Goal: Transaction & Acquisition: Purchase product/service

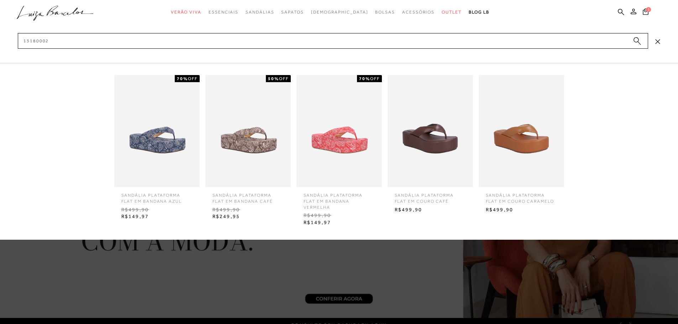
type input "13180002"
click at [459, 140] on img at bounding box center [430, 131] width 85 height 112
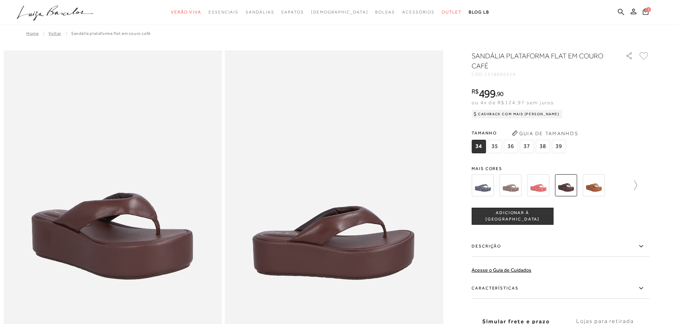
click at [637, 184] on icon at bounding box center [632, 186] width 10 height 10
click at [553, 190] on img at bounding box center [551, 185] width 22 height 22
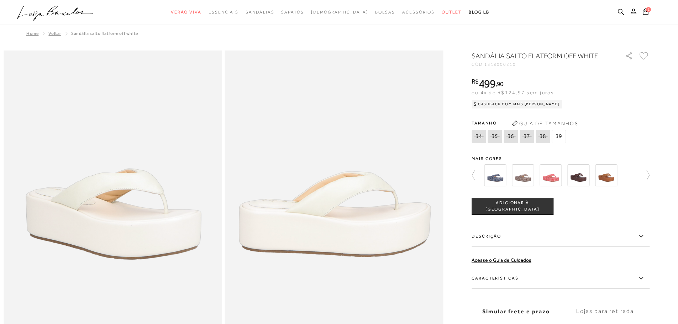
click at [506, 62] on span "1318000210" at bounding box center [501, 64] width 32 height 5
click at [656, 175] on div at bounding box center [339, 325] width 671 height 548
click at [650, 173] on icon at bounding box center [645, 176] width 10 height 10
click at [474, 178] on div at bounding box center [339, 325] width 671 height 548
click at [475, 176] on icon at bounding box center [473, 176] width 3 height 10
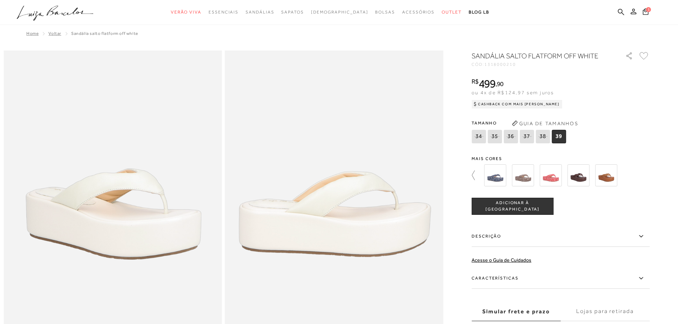
click at [475, 176] on icon at bounding box center [473, 176] width 3 height 10
click at [585, 179] on img at bounding box center [579, 176] width 22 height 22
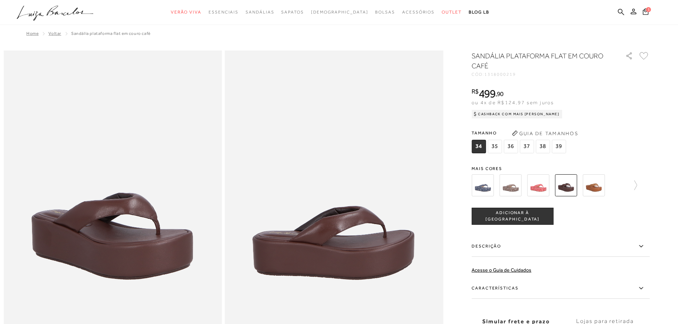
click at [599, 184] on img at bounding box center [594, 185] width 22 height 22
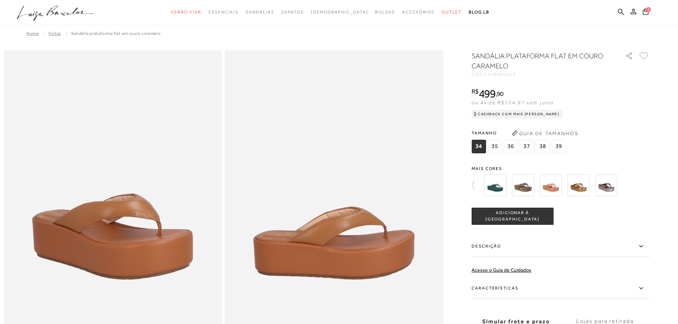
click at [510, 76] on span "1318000214" at bounding box center [501, 74] width 32 height 5
copy span "1318000214"
click at [621, 11] on icon at bounding box center [621, 12] width 6 height 7
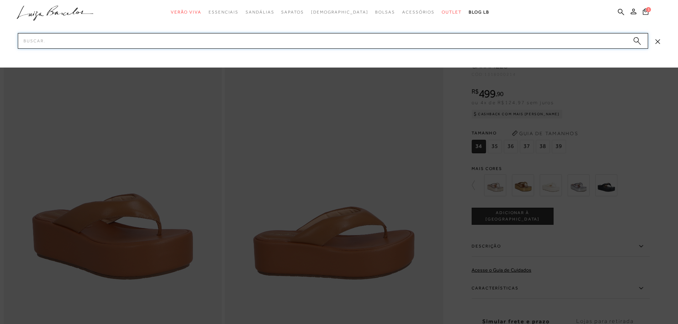
paste input "1318000214"
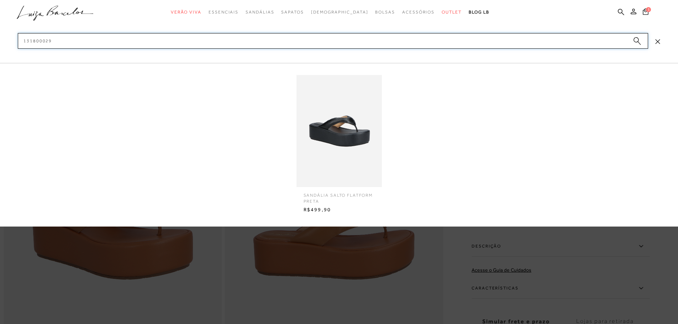
type input "131800029"
click at [334, 139] on img at bounding box center [339, 131] width 85 height 112
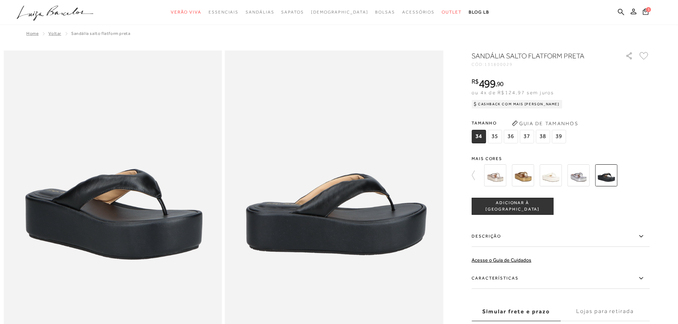
click at [473, 177] on div at bounding box center [339, 325] width 671 height 548
click at [475, 177] on icon at bounding box center [477, 176] width 10 height 10
click at [480, 176] on icon at bounding box center [477, 176] width 10 height 10
click at [604, 177] on img at bounding box center [606, 176] width 22 height 22
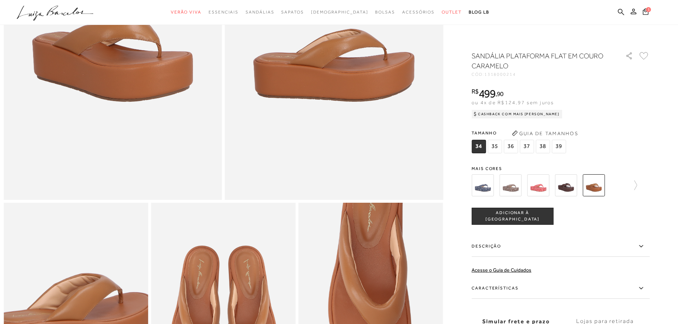
scroll to position [71, 0]
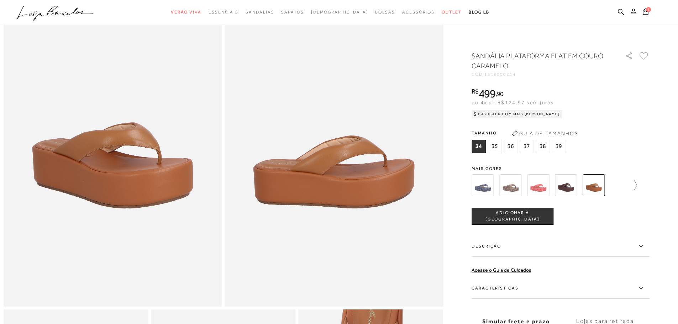
click at [637, 182] on icon at bounding box center [632, 186] width 10 height 10
click at [479, 184] on icon at bounding box center [477, 186] width 10 height 10
click at [625, 10] on ul ".a{fill-rule:evenodd;} Verão Viva Em alta Favoritos das Influenciadoras Apostas…" at bounding box center [334, 12] width 634 height 13
click at [620, 10] on icon at bounding box center [621, 12] width 6 height 7
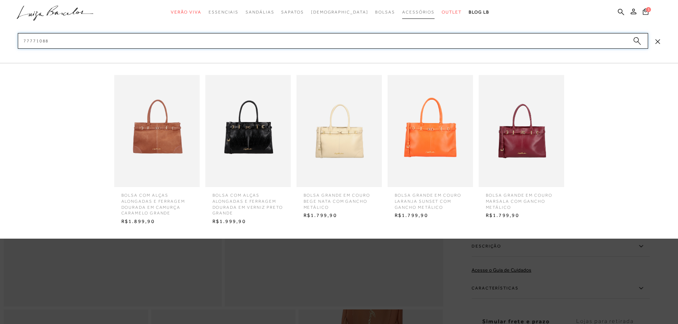
type input "77771088"
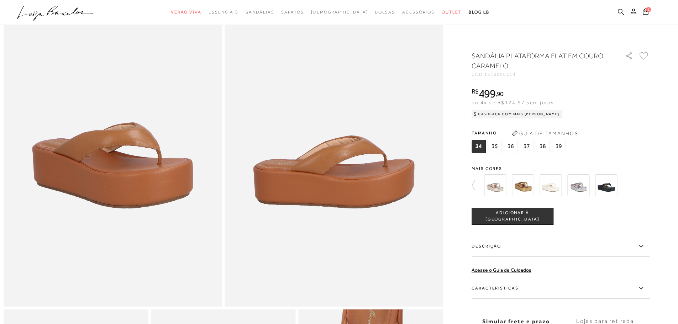
click at [622, 11] on icon at bounding box center [621, 12] width 6 height 6
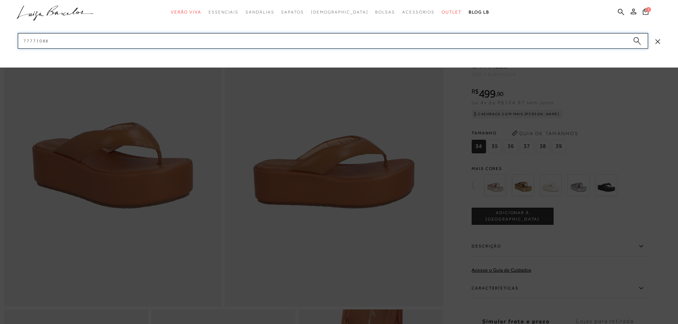
click at [560, 44] on input "77771088" at bounding box center [333, 41] width 631 height 16
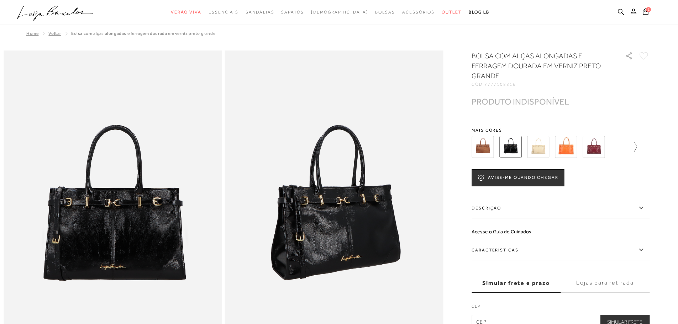
click at [637, 151] on icon at bounding box center [632, 147] width 10 height 10
click at [494, 150] on img at bounding box center [495, 147] width 22 height 22
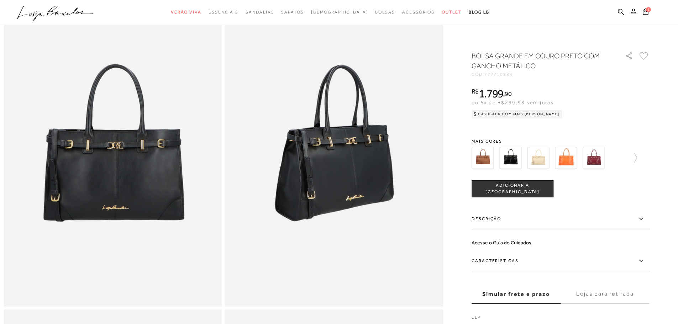
scroll to position [36, 0]
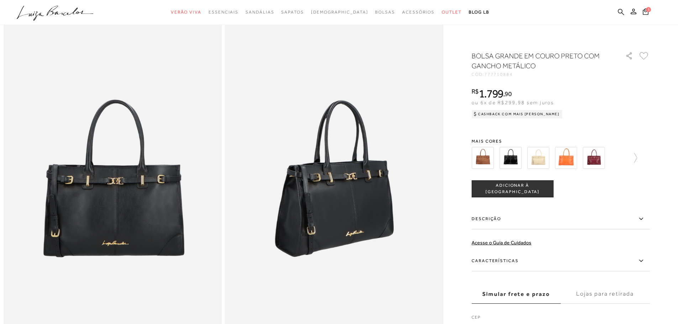
click at [622, 13] on icon at bounding box center [621, 12] width 6 height 6
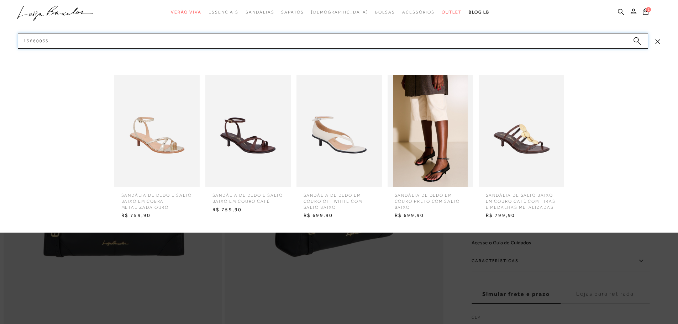
type input "13680033"
click at [441, 136] on img at bounding box center [430, 131] width 85 height 112
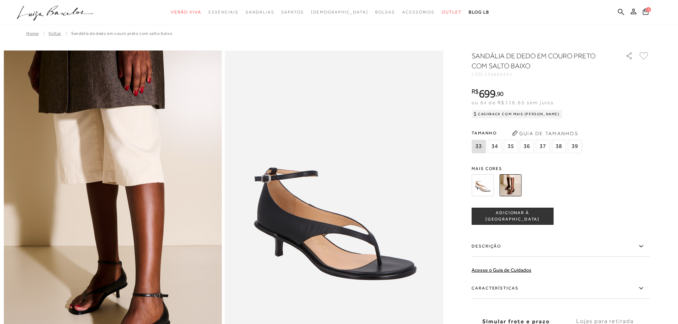
scroll to position [36, 0]
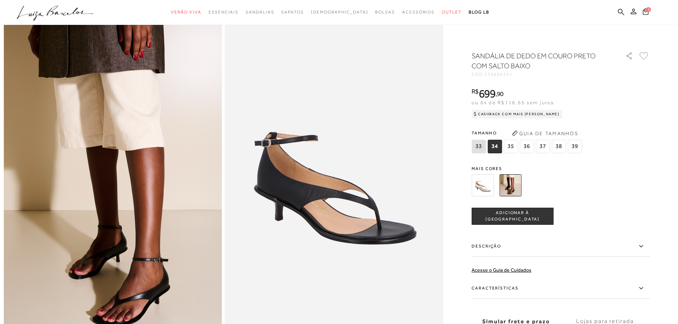
click at [53, 7] on icon ".a{fill-rule:evenodd;}" at bounding box center [55, 13] width 77 height 15
click at [71, 17] on icon ".a{fill-rule:evenodd;}" at bounding box center [55, 13] width 77 height 15
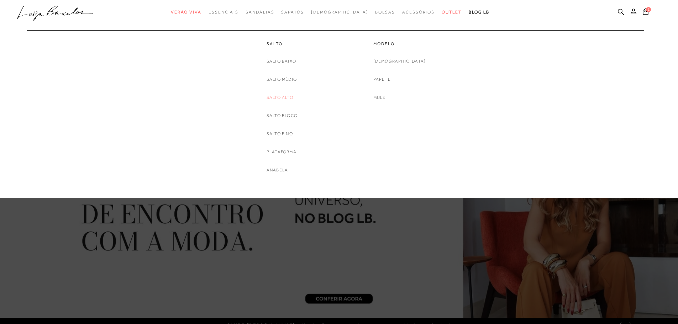
click at [273, 98] on link "Salto Alto" at bounding box center [280, 97] width 27 height 7
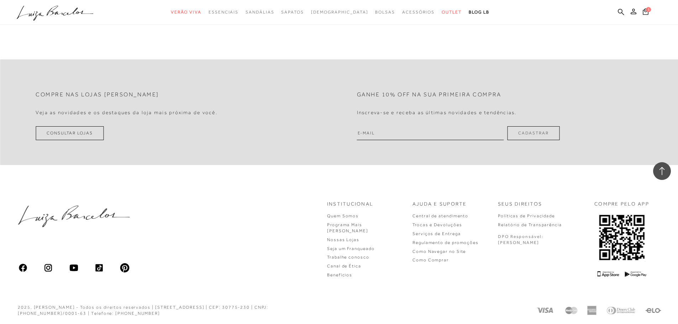
scroll to position [1663, 0]
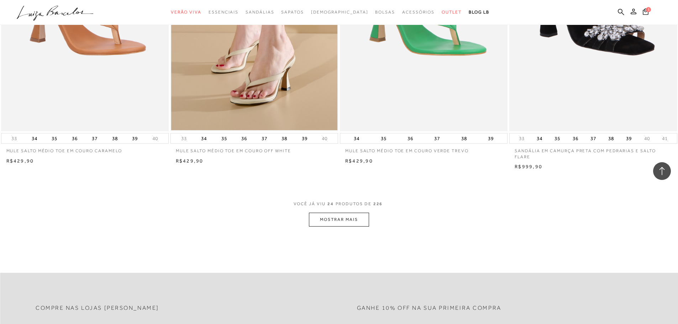
click at [351, 224] on button "MOSTRAR MAIS" at bounding box center [339, 220] width 60 height 14
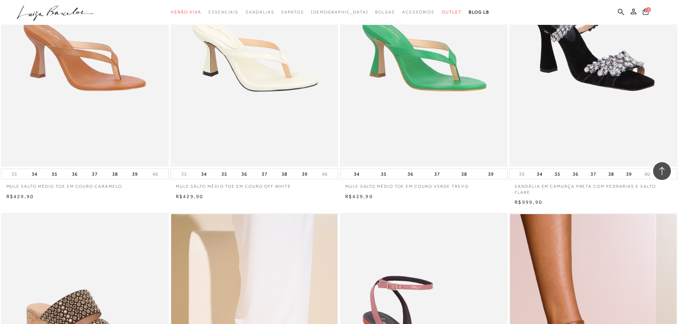
scroll to position [1592, 0]
